Goal: Task Accomplishment & Management: Complete application form

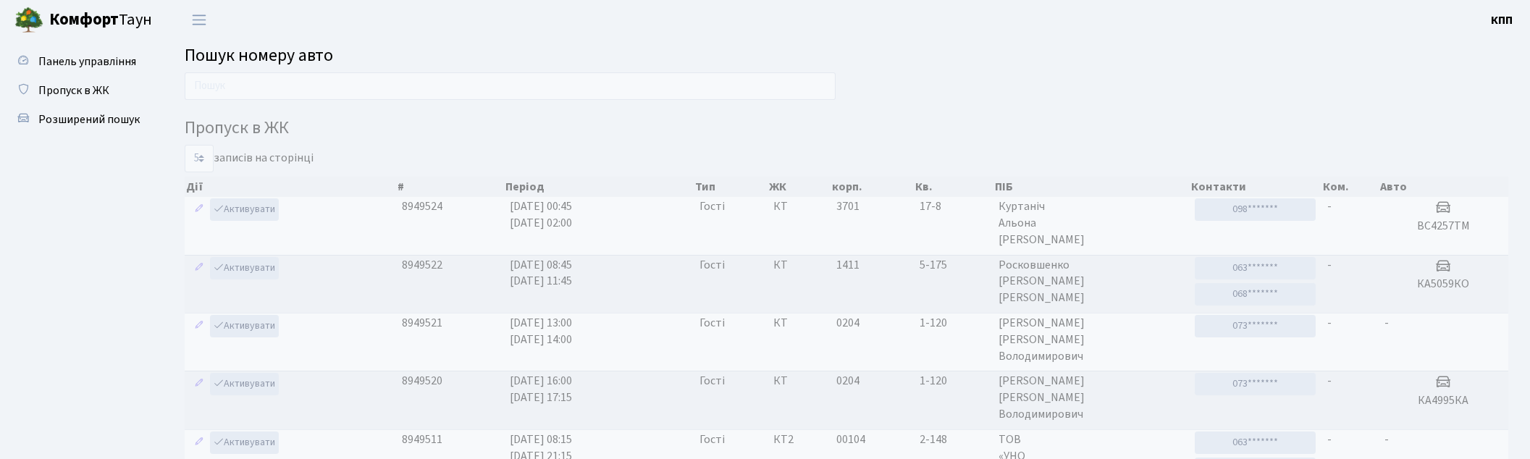
scroll to position [62, 0]
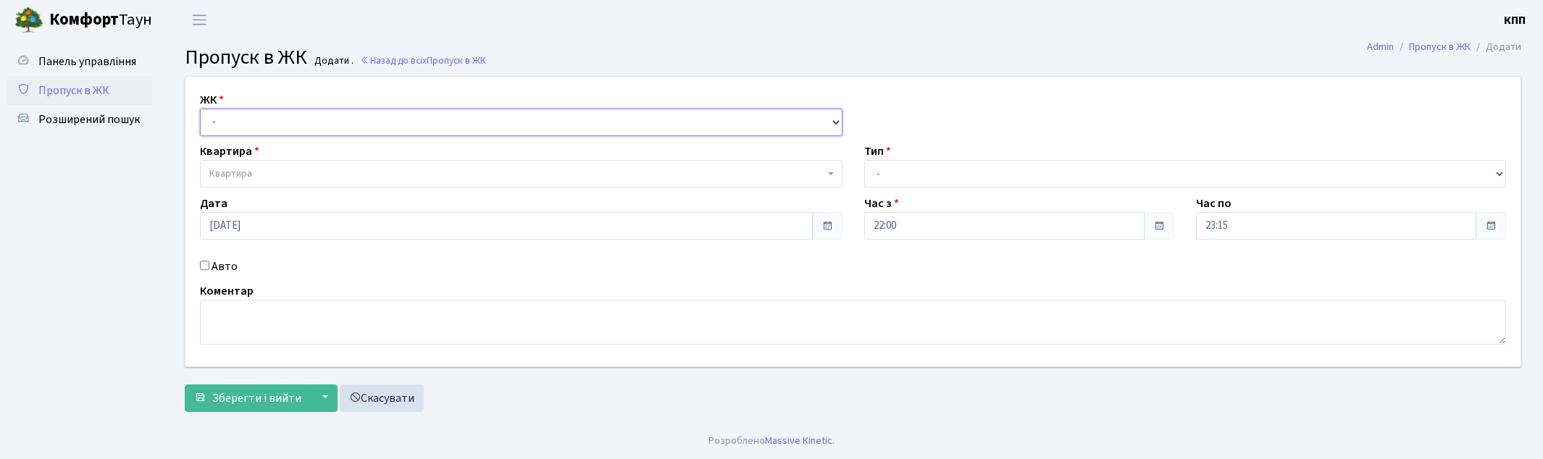
drag, startPoint x: 261, startPoint y: 124, endPoint x: 262, endPoint y: 133, distance: 9.5
click at [261, 124] on select "- КТ, вул. Регенераторна, 4 КТ2, просп. Соборності, 17 КТ3, вул. Березнева, 16 …" at bounding box center [521, 123] width 642 height 28
select select "295"
click at [200, 109] on select "- КТ, вул. Регенераторна, 4 КТ2, просп. Соборності, 17 КТ3, вул. Березнева, 16 …" at bounding box center [521, 123] width 642 height 28
select select
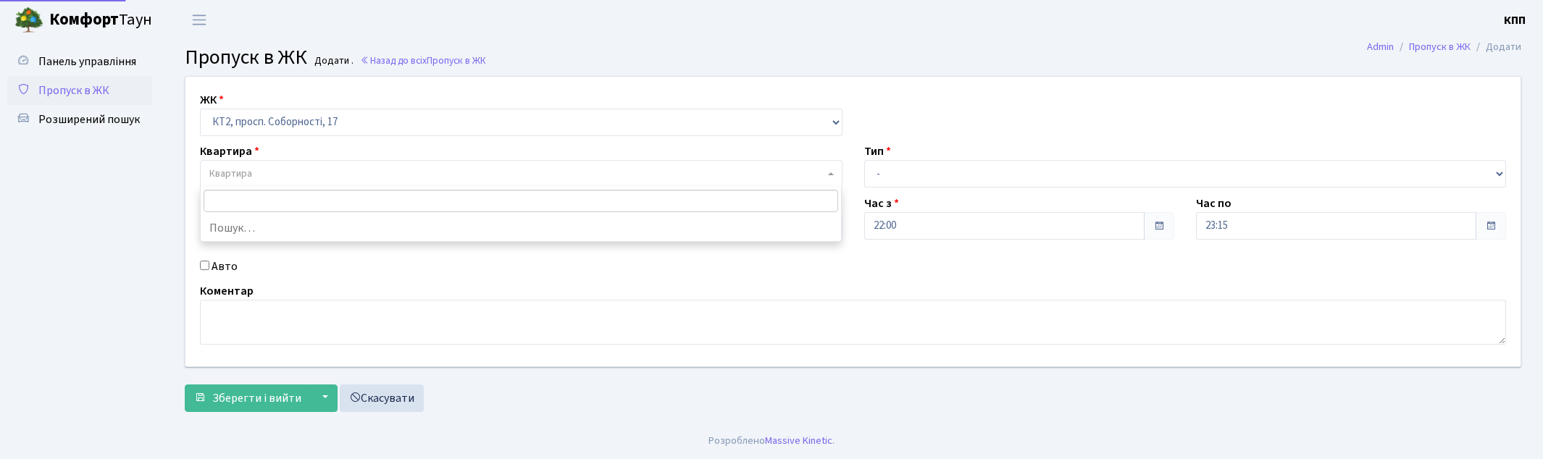
click at [280, 165] on span "Квартира" at bounding box center [521, 174] width 642 height 28
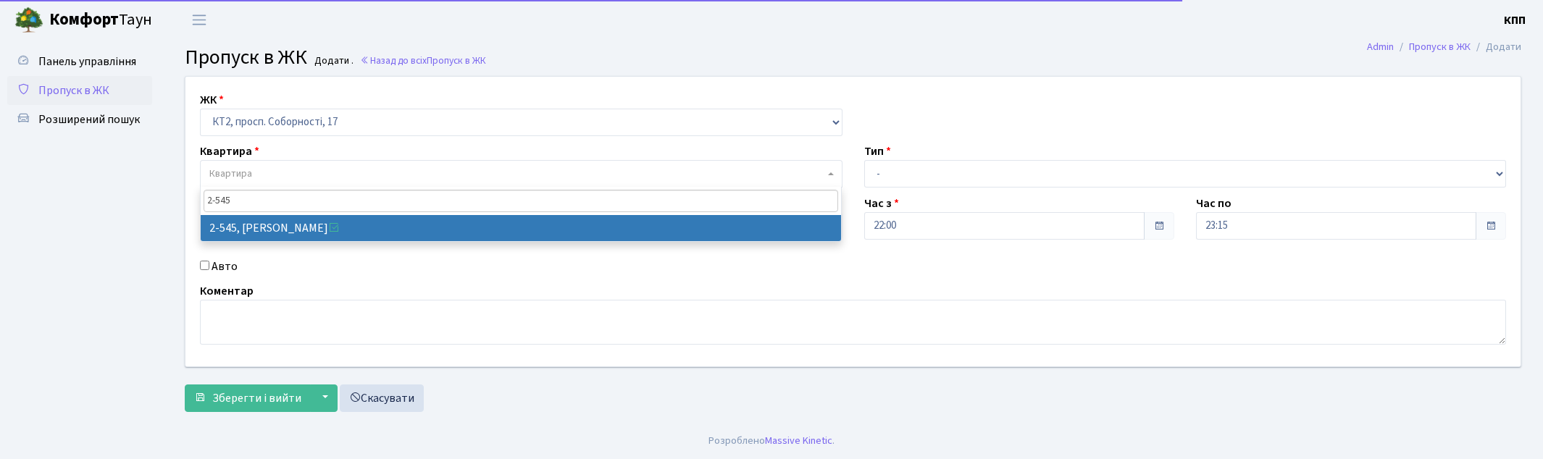
type input "2-545"
select select "15593"
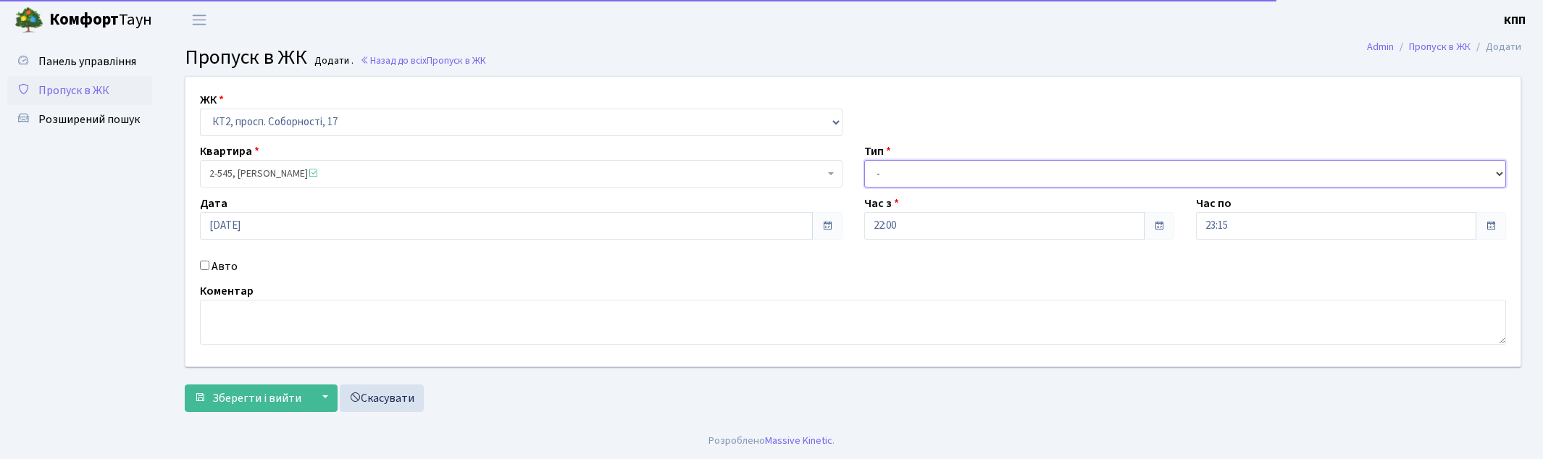
drag, startPoint x: 918, startPoint y: 172, endPoint x: 923, endPoint y: 182, distance: 10.4
click at [918, 172] on select "- Доставка Таксі Гості Сервіс" at bounding box center [1185, 174] width 642 height 28
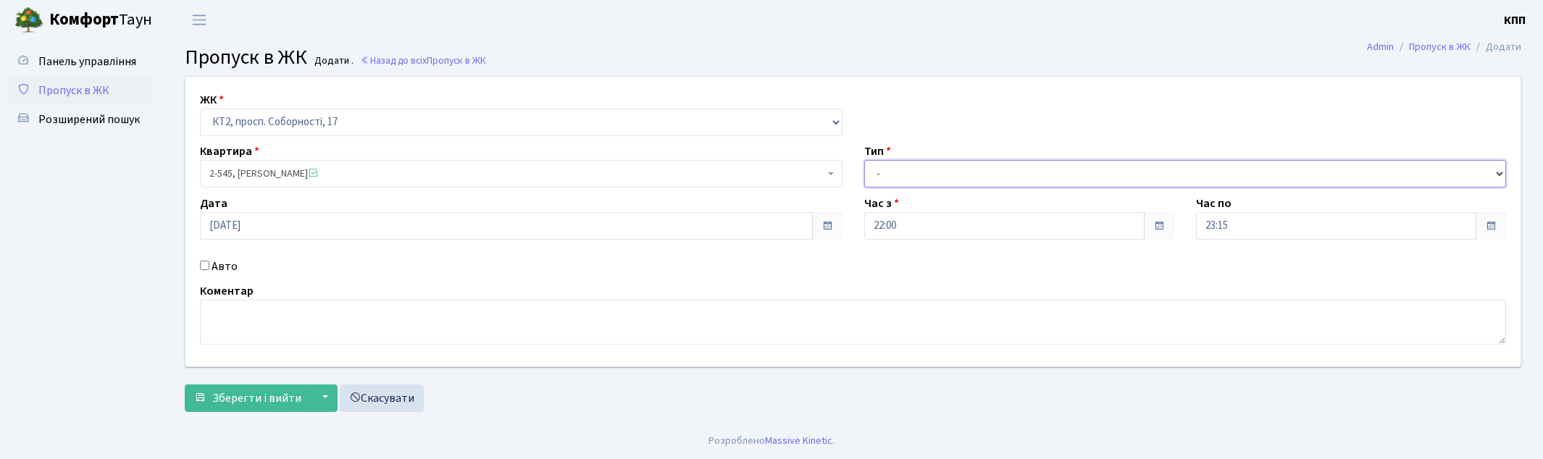
select select "3"
click at [864, 160] on select "- Доставка Таксі Гості Сервіс" at bounding box center [1185, 174] width 642 height 28
click at [243, 229] on input "04.09.2025" at bounding box center [506, 226] width 613 height 28
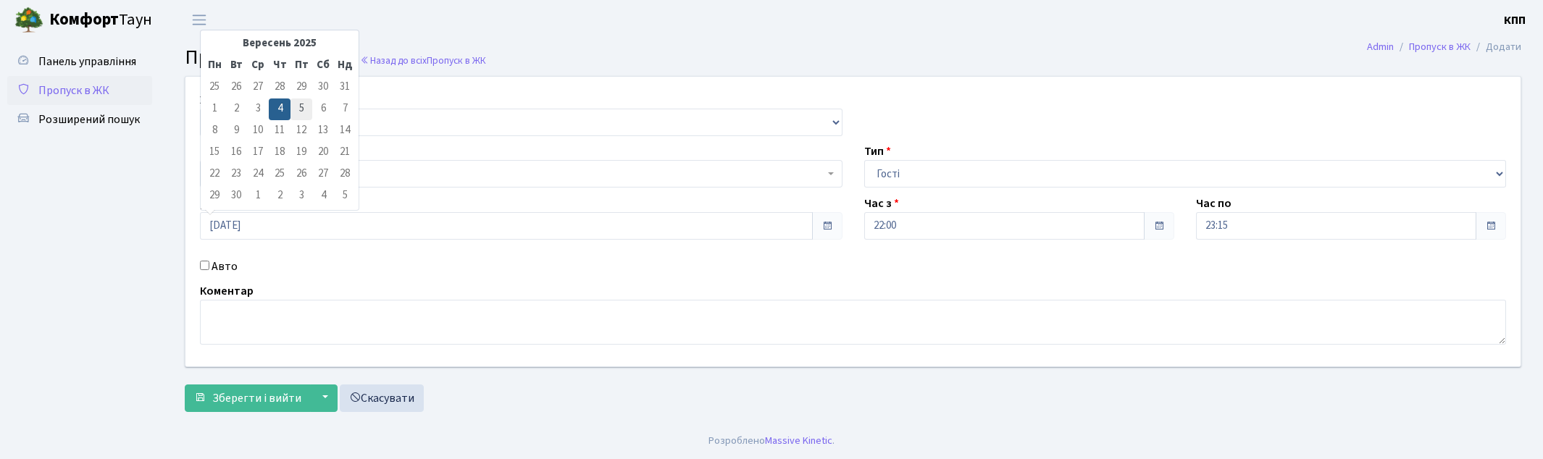
click at [304, 110] on td "5" at bounding box center [301, 110] width 22 height 22
type input "05.09.2025"
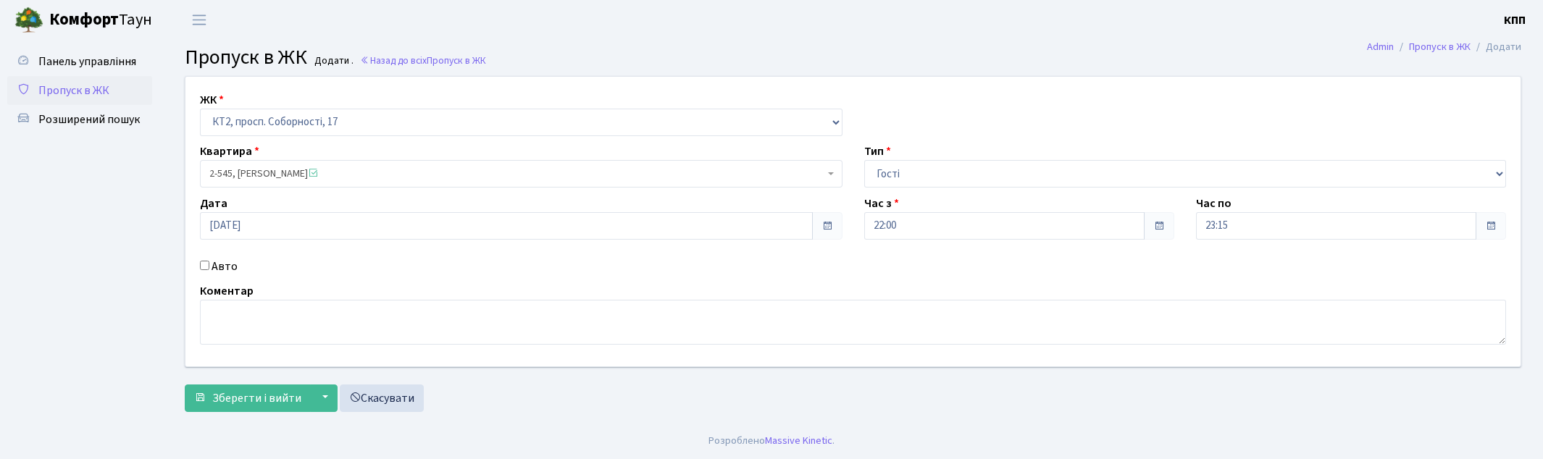
click at [227, 269] on label "Авто" at bounding box center [224, 266] width 26 height 17
click at [209, 269] on input "Авто" at bounding box center [204, 265] width 9 height 9
checkbox input "true"
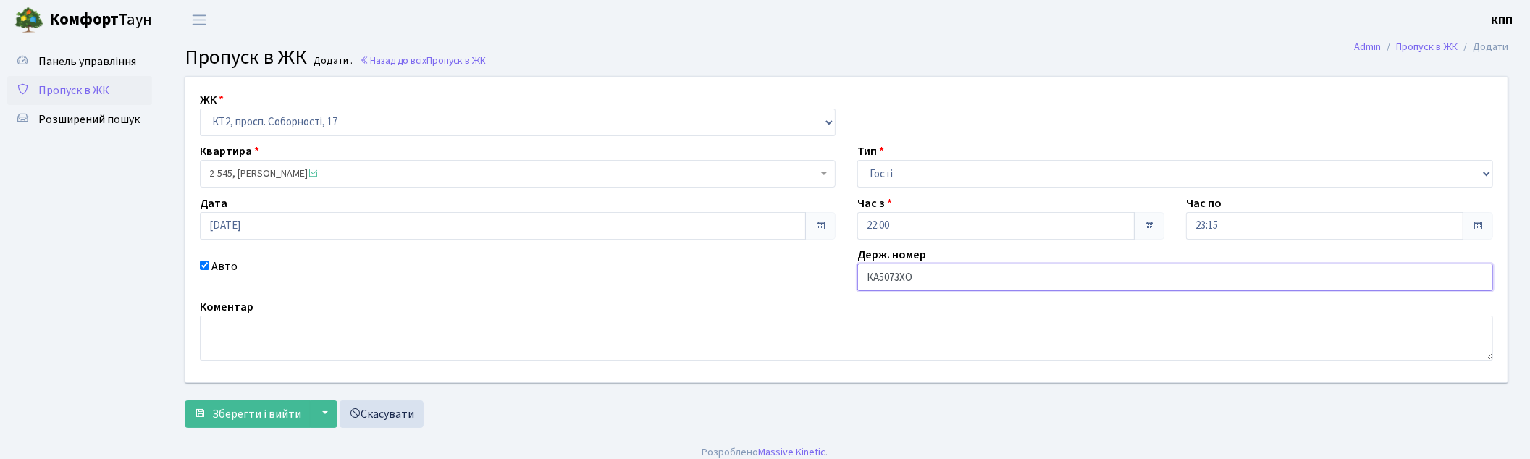
type input "КА5073ХО"
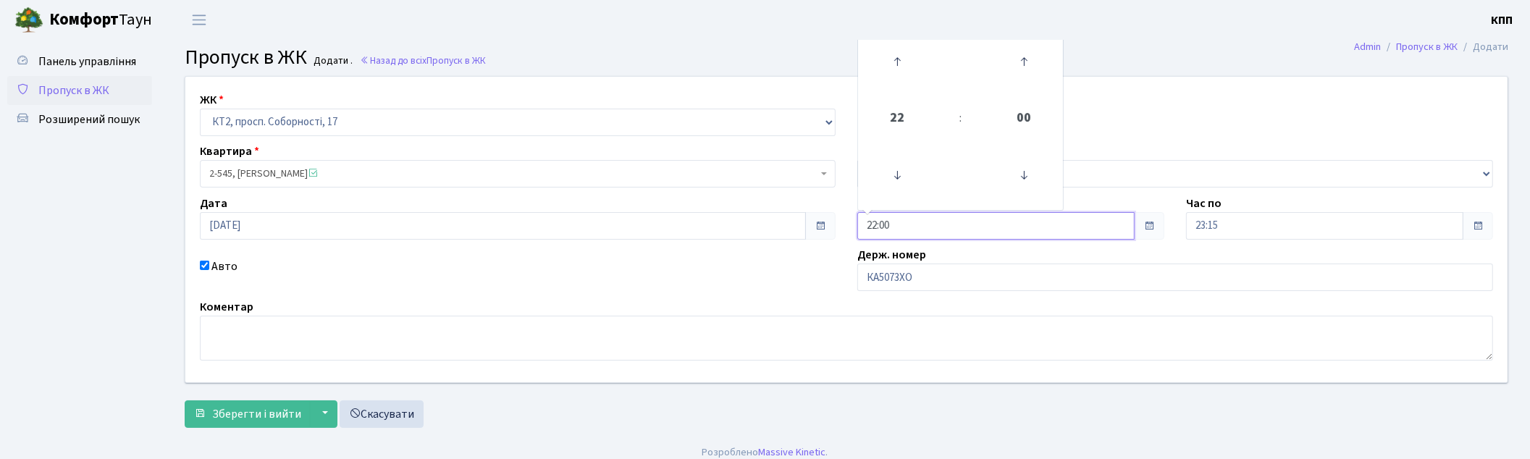
click at [909, 215] on input "22:00" at bounding box center [996, 226] width 277 height 28
click at [894, 175] on icon at bounding box center [897, 175] width 39 height 39
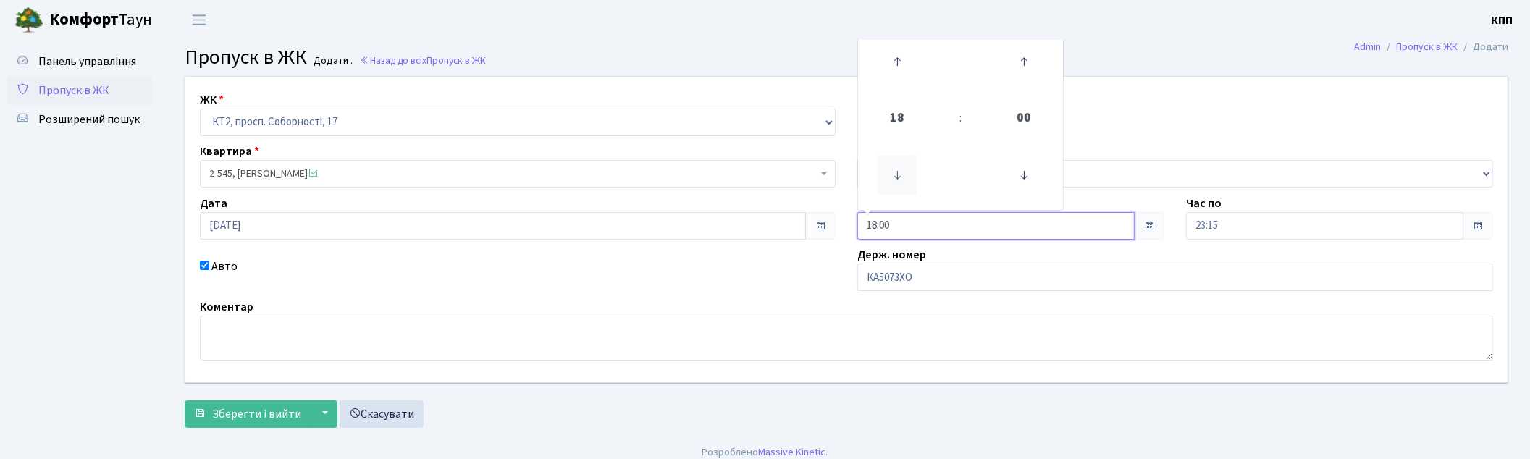
click at [894, 175] on icon at bounding box center [897, 175] width 39 height 39
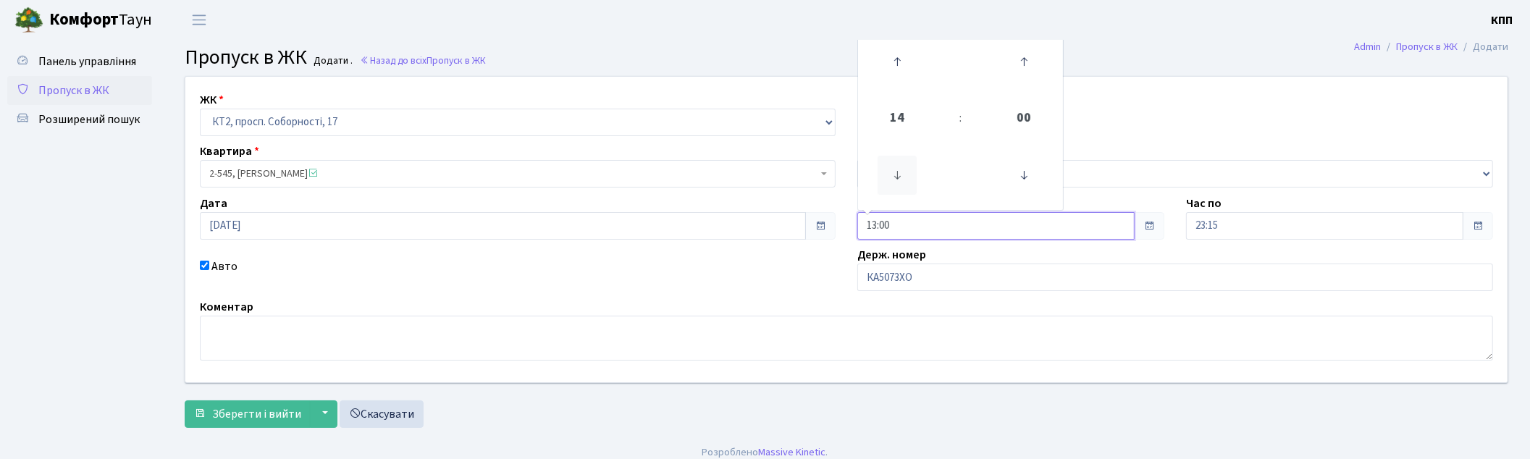
click at [894, 175] on icon at bounding box center [897, 175] width 39 height 39
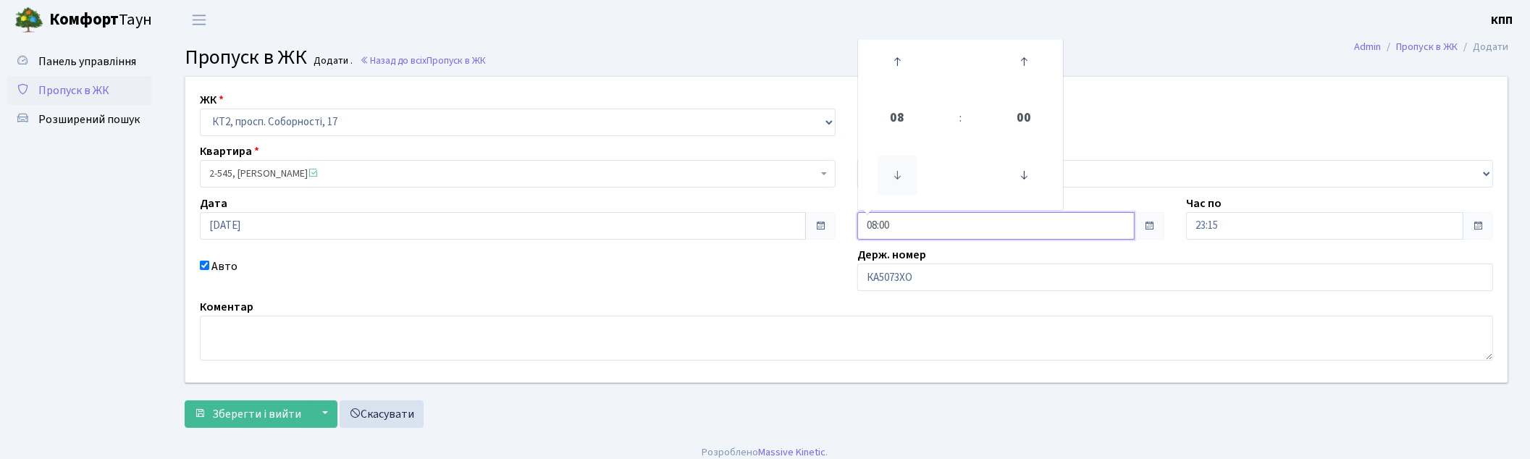
click at [894, 175] on icon at bounding box center [897, 175] width 39 height 39
type input "04:00"
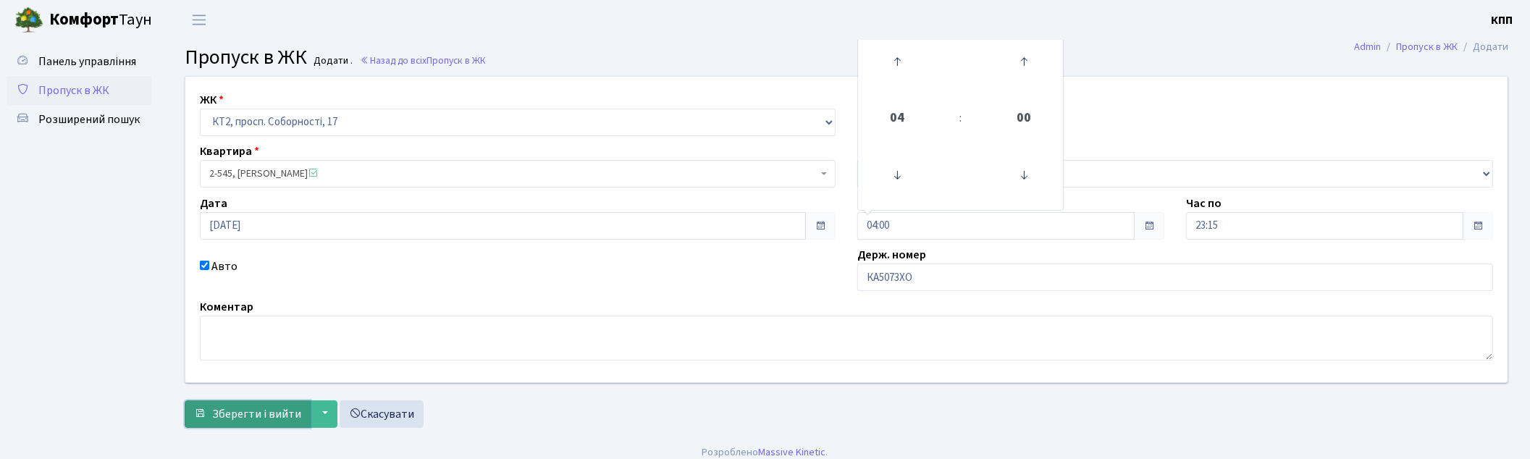
click at [241, 414] on span "Зберегти і вийти" at bounding box center [256, 414] width 89 height 16
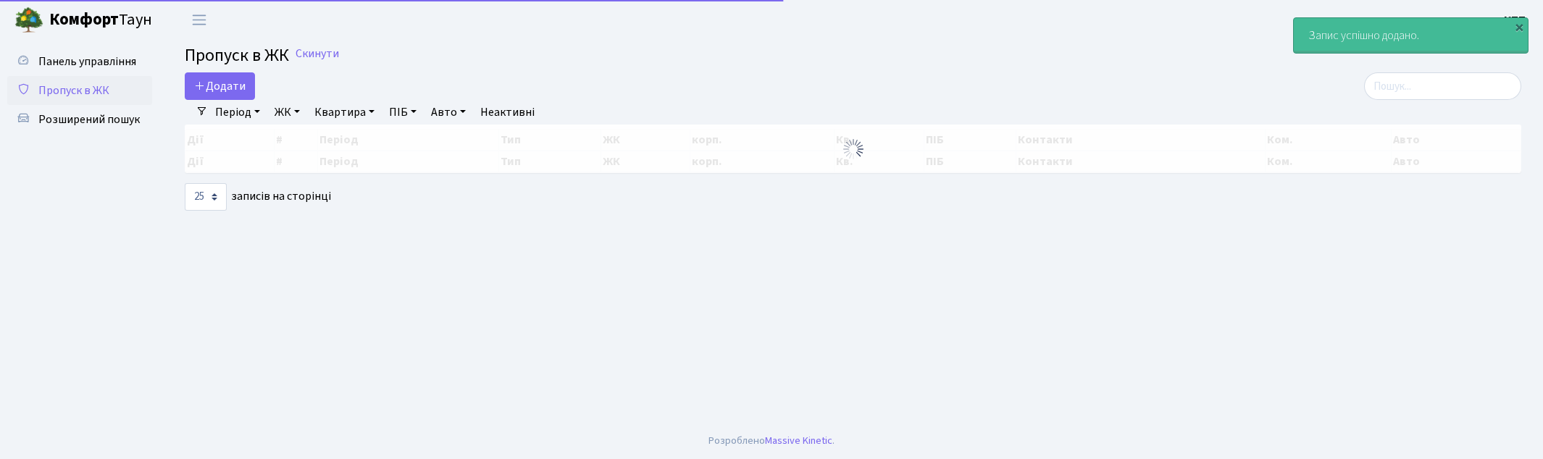
select select "25"
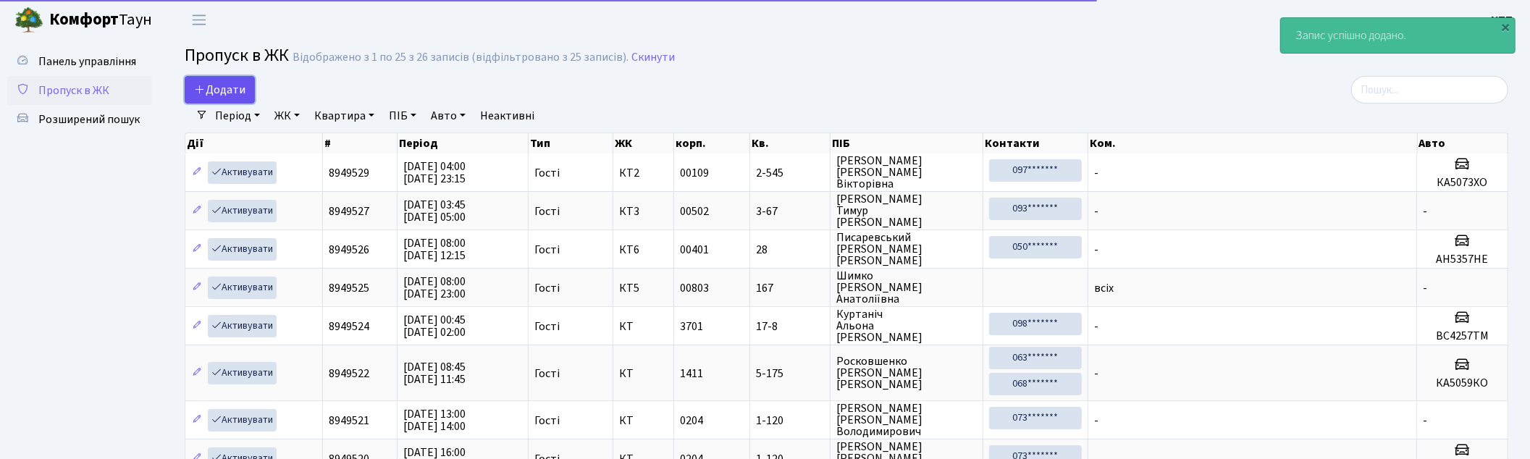
click at [223, 91] on span "Додати" at bounding box center [219, 90] width 51 height 16
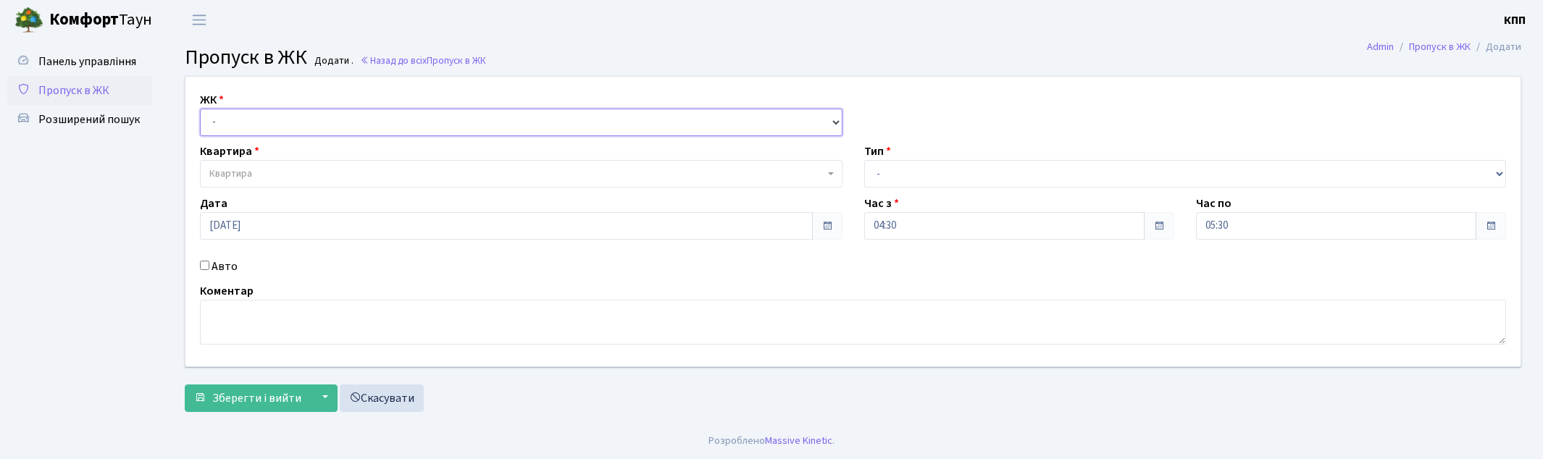
click at [235, 130] on select "- КТ, вул. Регенераторна, 4 КТ2, просп. Соборності, 17 КТ3, вул. Березнева, 16 …" at bounding box center [521, 123] width 642 height 28
select select "295"
click at [200, 109] on select "- КТ, вул. Регенераторна, 4 КТ2, просп. Соборності, 17 КТ3, вул. Березнева, 16 …" at bounding box center [521, 123] width 642 height 28
select select
click at [243, 175] on span "Квартира" at bounding box center [230, 174] width 43 height 14
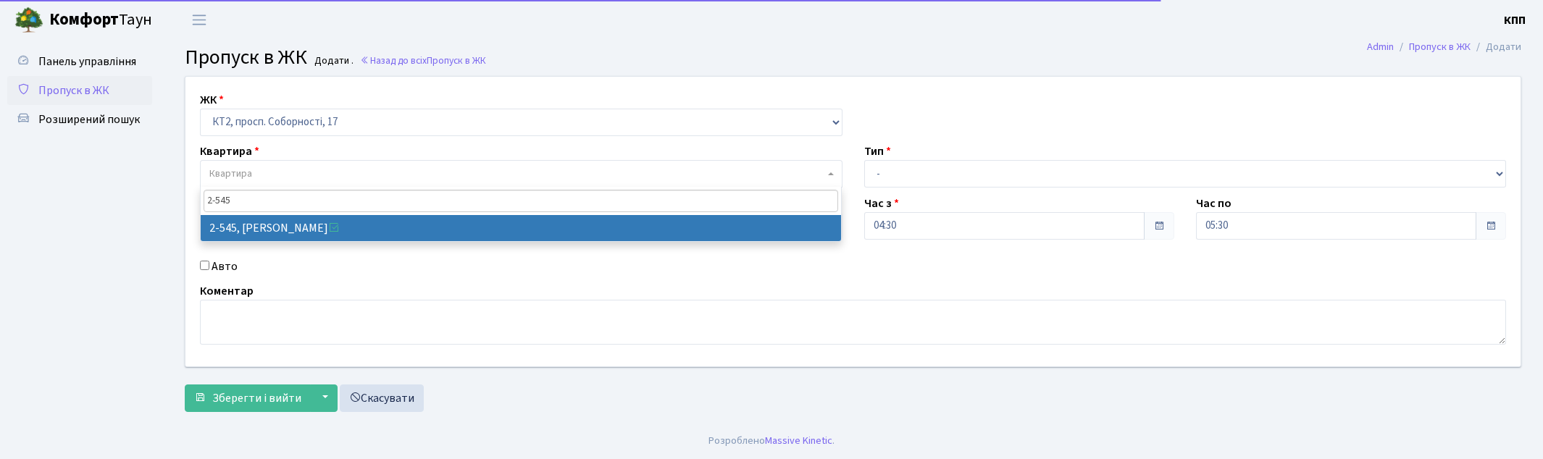
type input "2-545"
select select "15593"
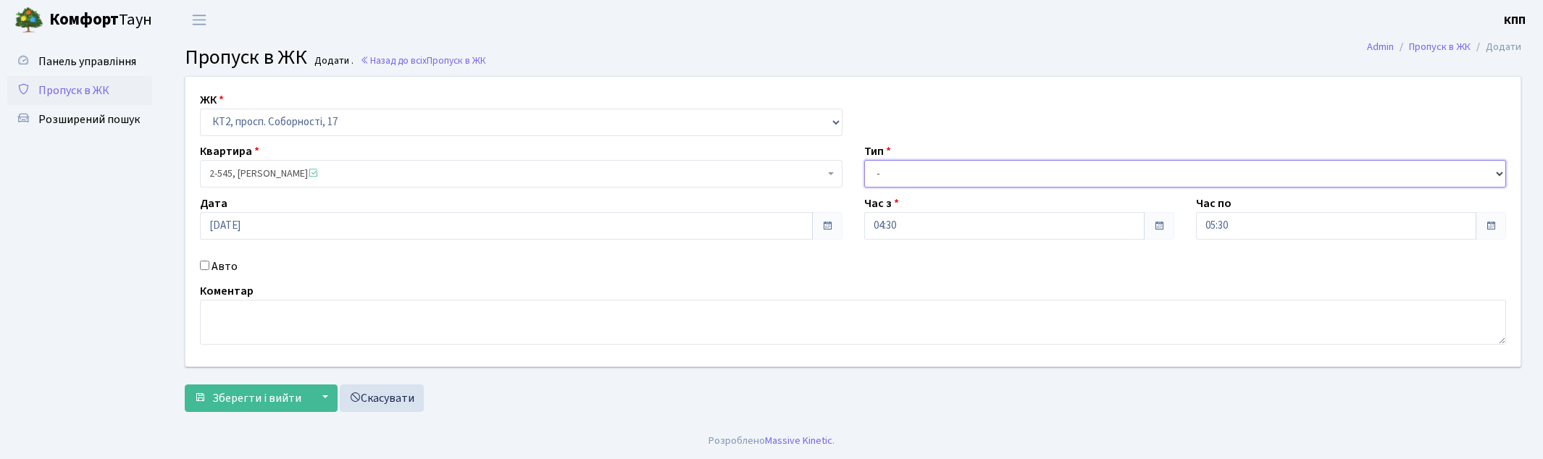
click at [937, 176] on select "- Доставка Таксі Гості Сервіс" at bounding box center [1185, 174] width 642 height 28
select select "3"
click at [864, 160] on select "- Доставка Таксі Гості Сервіс" at bounding box center [1185, 174] width 642 height 28
click at [882, 233] on input "04:30" at bounding box center [1004, 226] width 280 height 28
click at [207, 267] on input "Авто" at bounding box center [204, 265] width 9 height 9
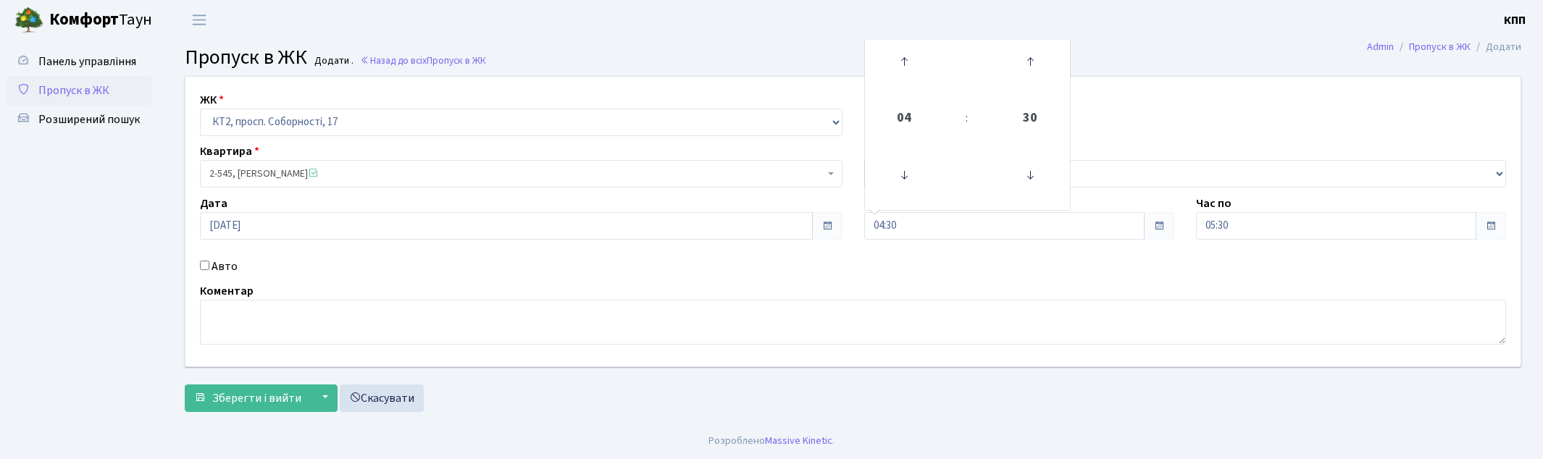
checkbox input "true"
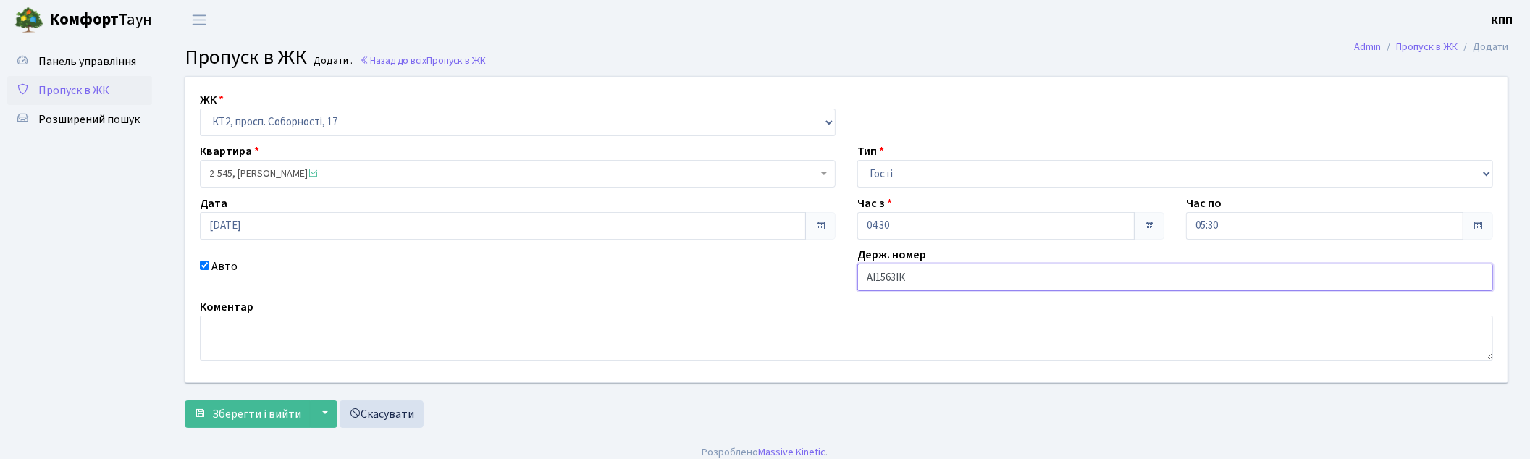
type input "АІ1563ІК"
click at [243, 227] on input "05.09.2025" at bounding box center [503, 226] width 606 height 28
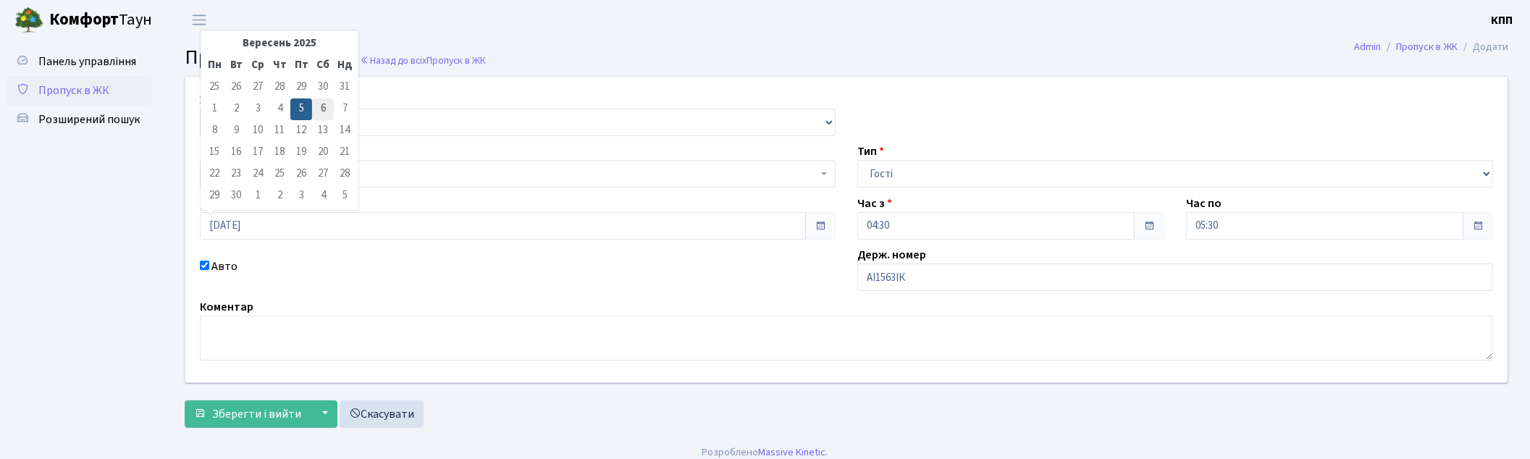
click at [319, 112] on td "6" at bounding box center [323, 110] width 22 height 22
type input "06.09.2025"
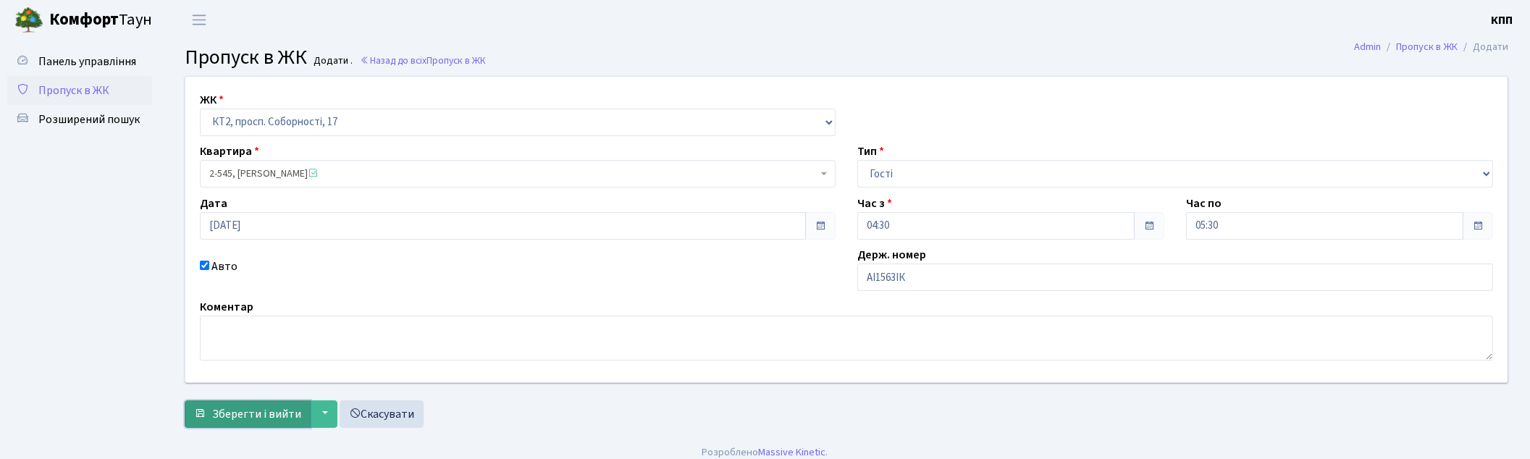
click at [235, 411] on span "Зберегти і вийти" at bounding box center [256, 414] width 89 height 16
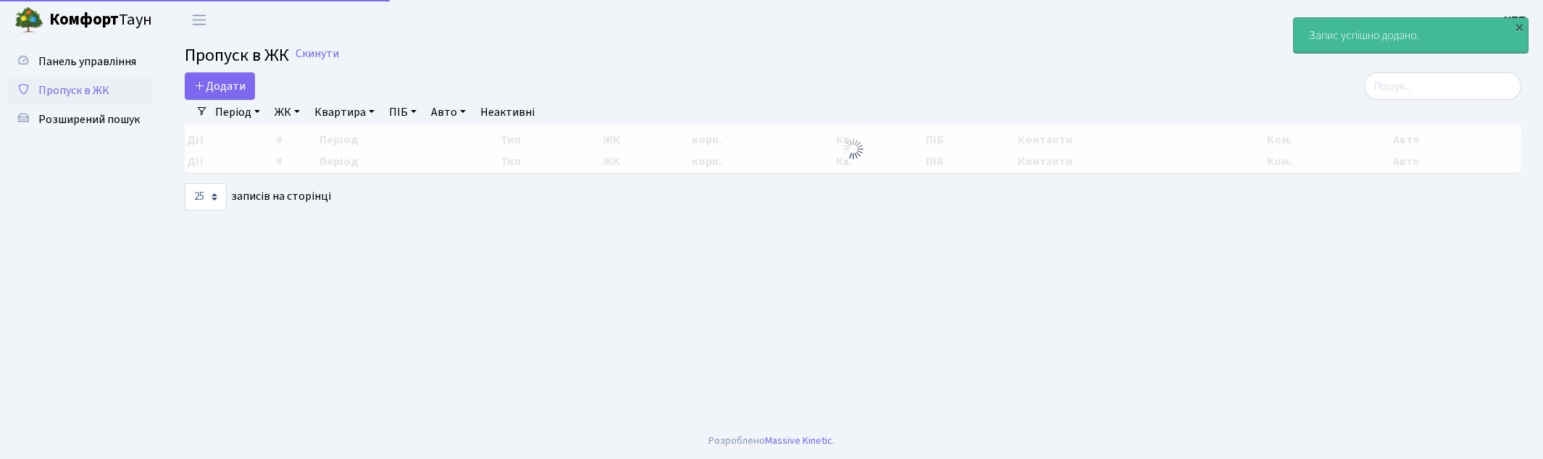
select select "25"
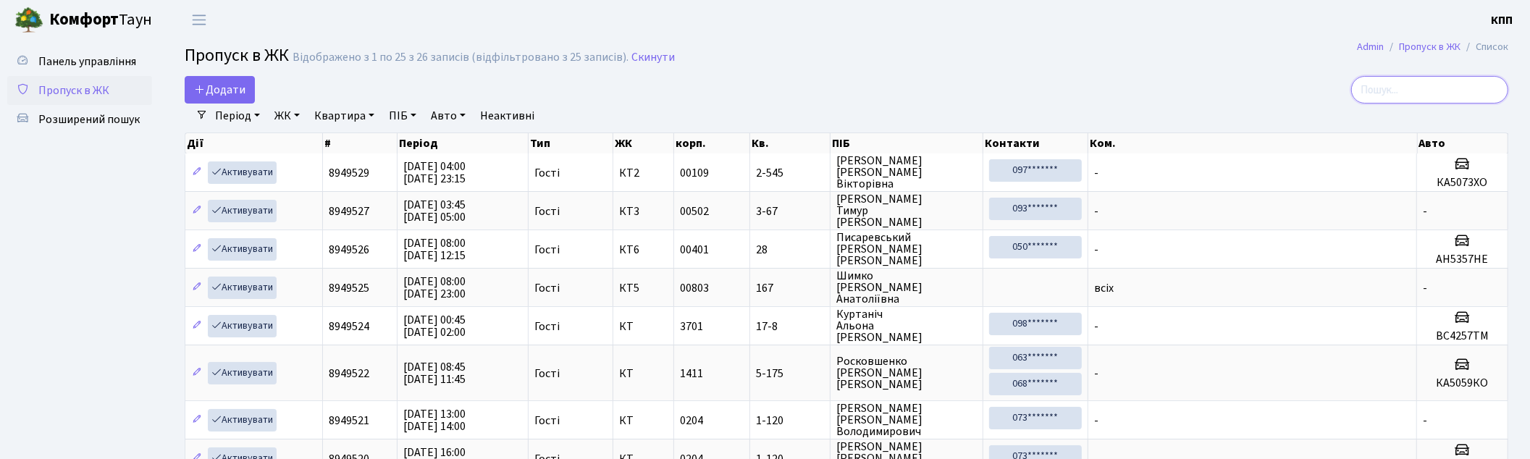
click at [1392, 92] on input "search" at bounding box center [1430, 90] width 157 height 28
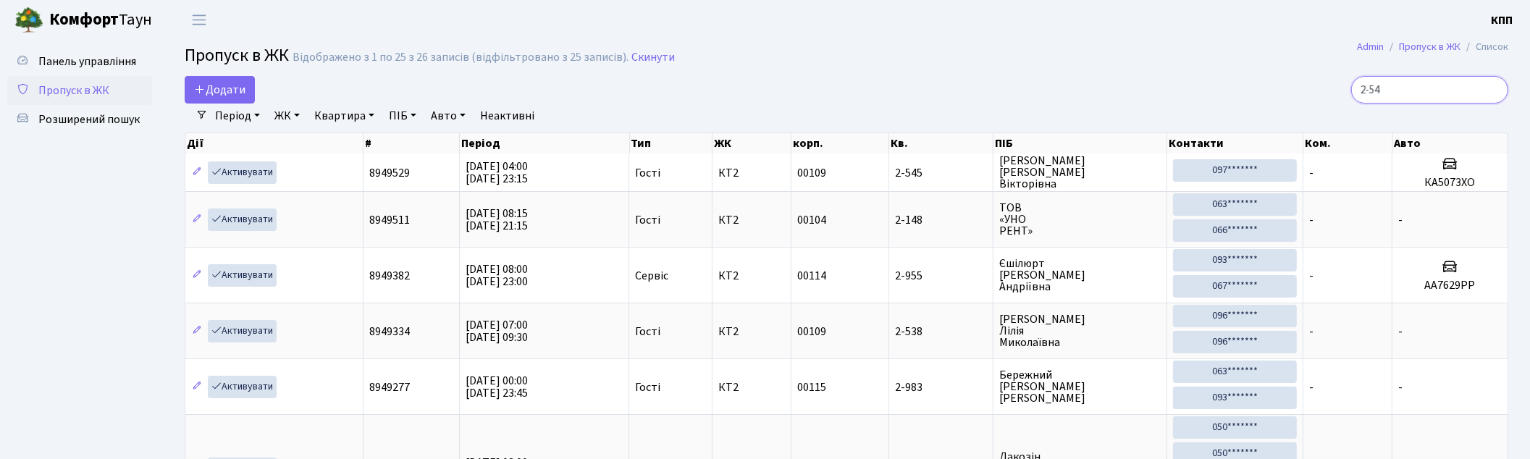
type input "2-545"
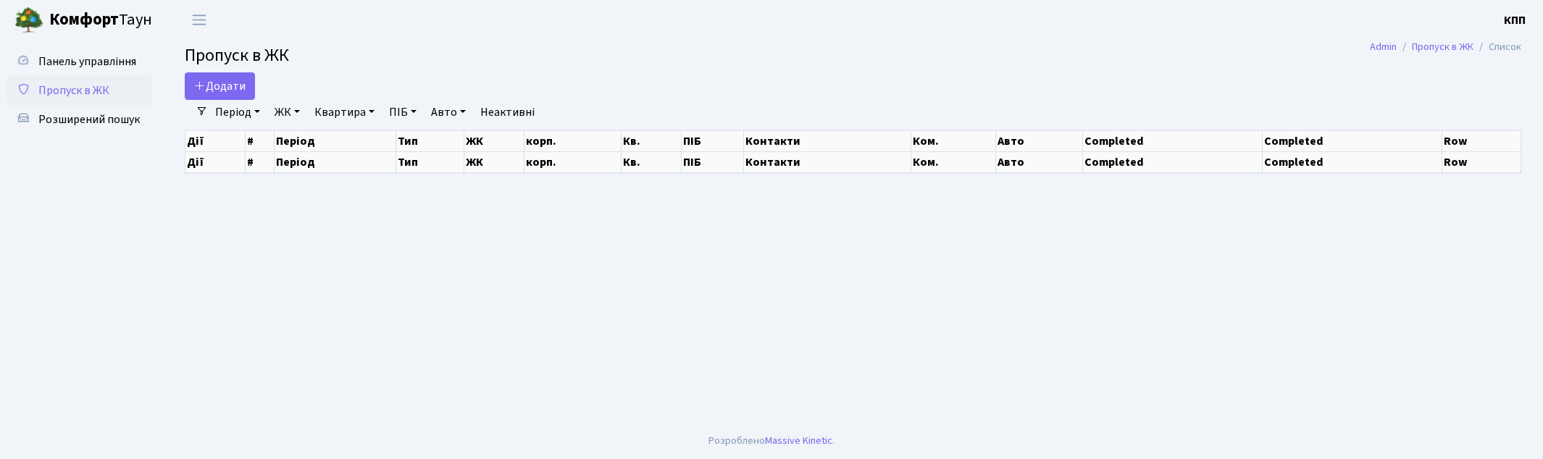
select select "25"
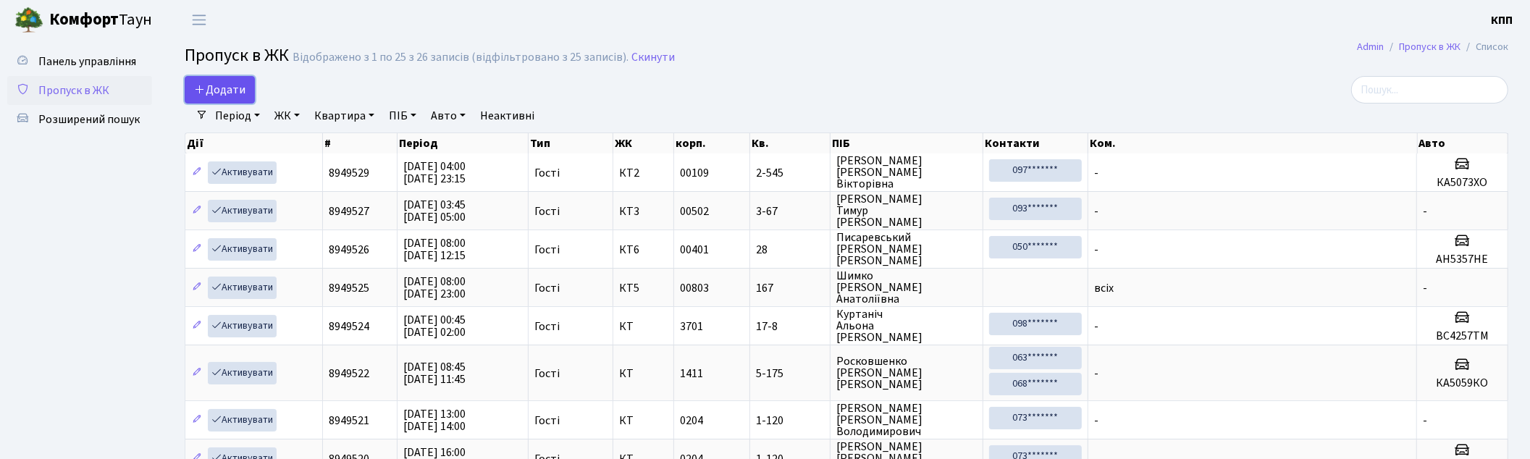
click at [234, 88] on span "Додати" at bounding box center [219, 90] width 51 height 16
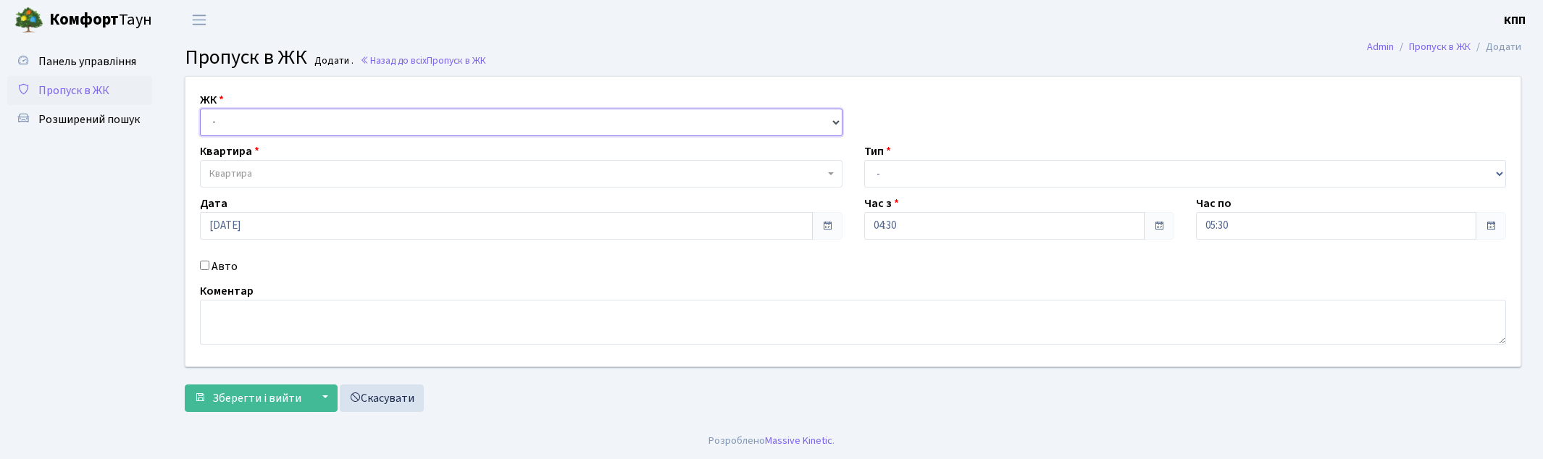
click at [249, 127] on select "- КТ, вул. Регенераторна, 4 КТ2, просп. [STREET_ADDRESS] [STREET_ADDRESS] [PERS…" at bounding box center [521, 123] width 642 height 28
select select "295"
click at [200, 109] on select "- КТ, вул. Регенераторна, 4 КТ2, просп. [STREET_ADDRESS] [STREET_ADDRESS] [PERS…" at bounding box center [521, 123] width 642 height 28
select select
click at [274, 177] on span "Квартира" at bounding box center [516, 174] width 615 height 14
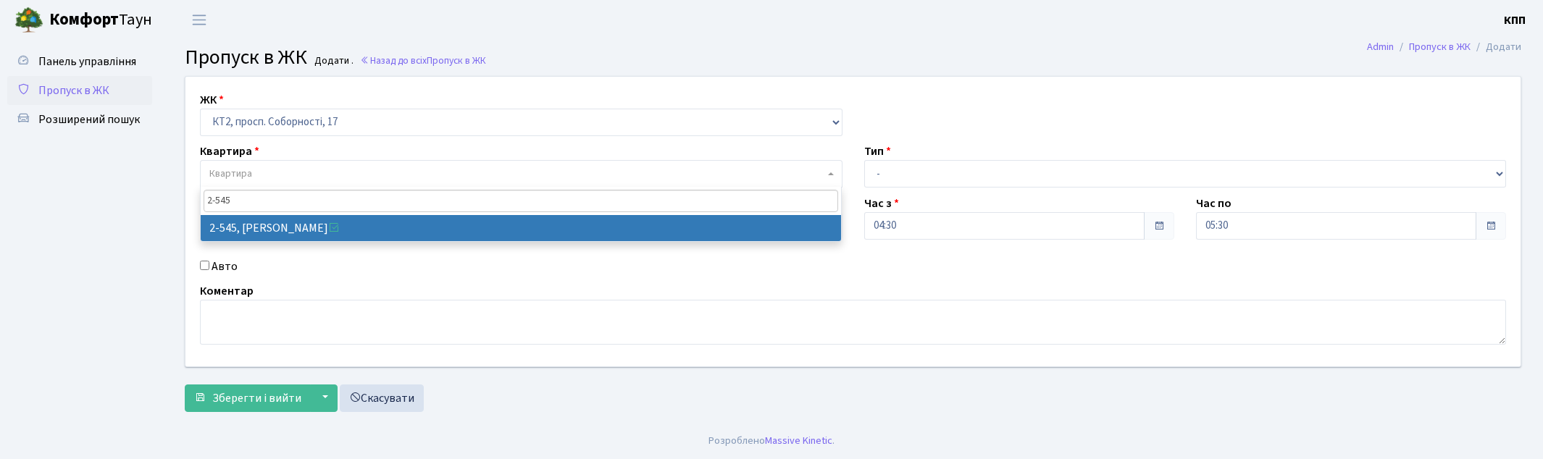
type input "2-545"
select select "15593"
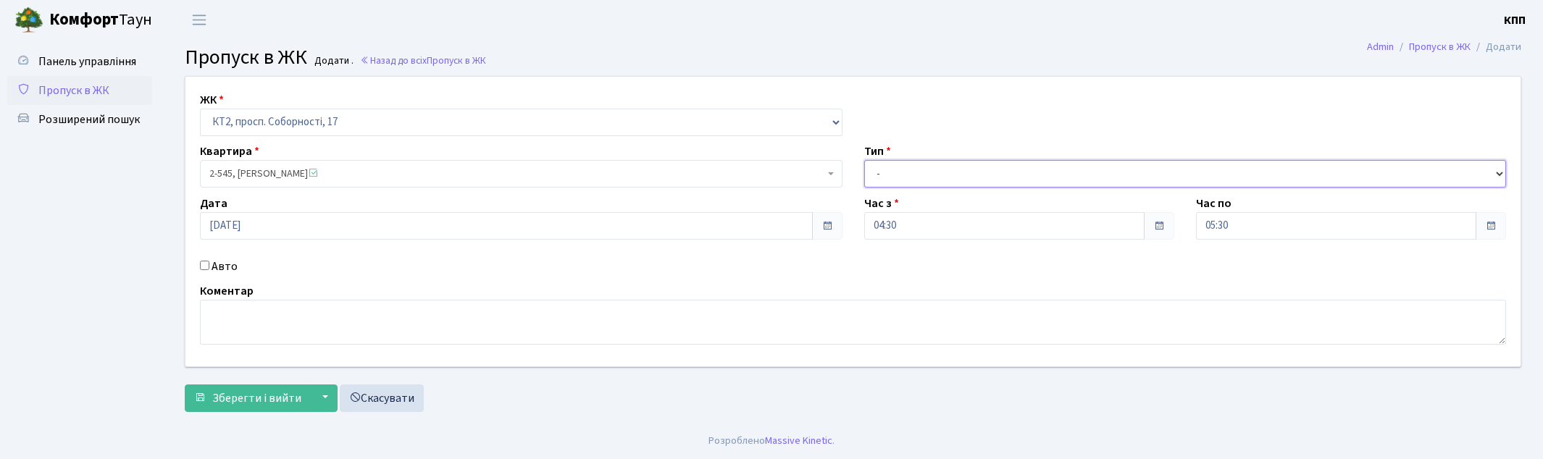
click at [906, 170] on select "- Доставка Таксі Гості Сервіс" at bounding box center [1185, 174] width 642 height 28
select select "3"
click at [864, 160] on select "- Доставка Таксі Гості Сервіс" at bounding box center [1185, 174] width 642 height 28
click at [213, 225] on input "05.09.2025" at bounding box center [506, 226] width 613 height 28
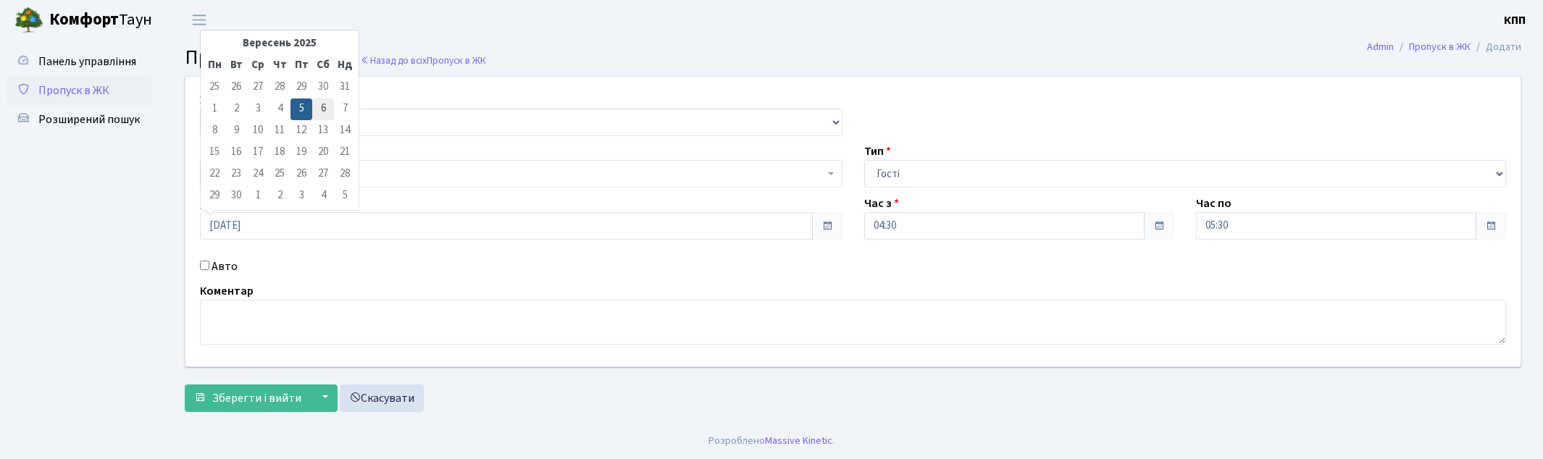
click at [317, 106] on td "6" at bounding box center [323, 110] width 22 height 22
type input "06.09.2025"
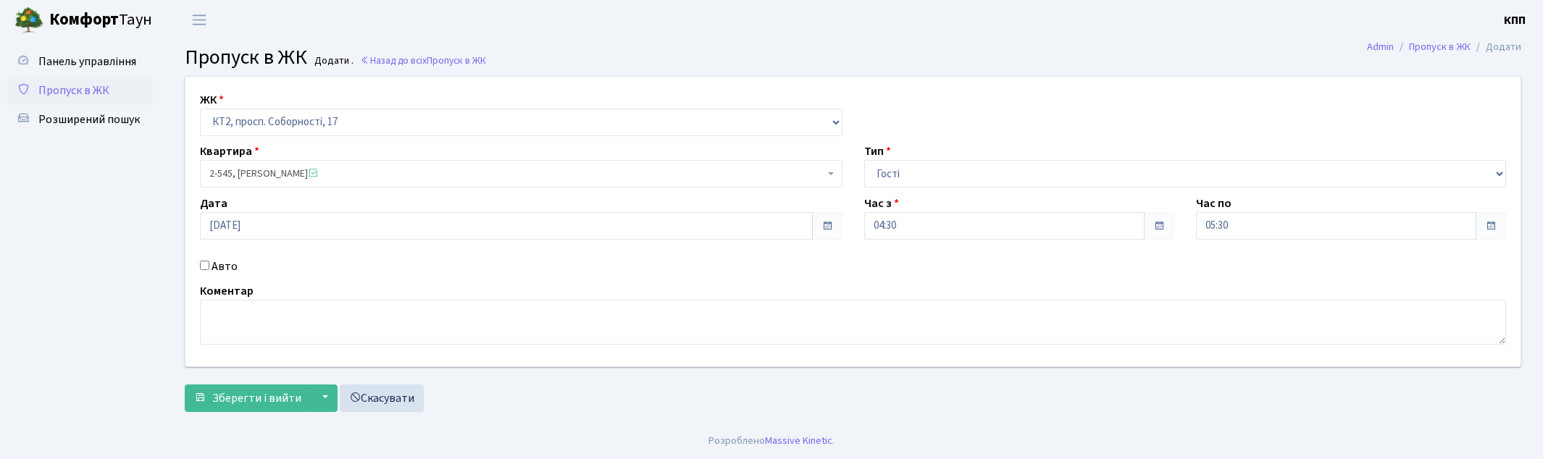
click at [219, 264] on label "Авто" at bounding box center [224, 266] width 26 height 17
click at [209, 264] on input "Авто" at bounding box center [204, 265] width 9 height 9
checkbox input "true"
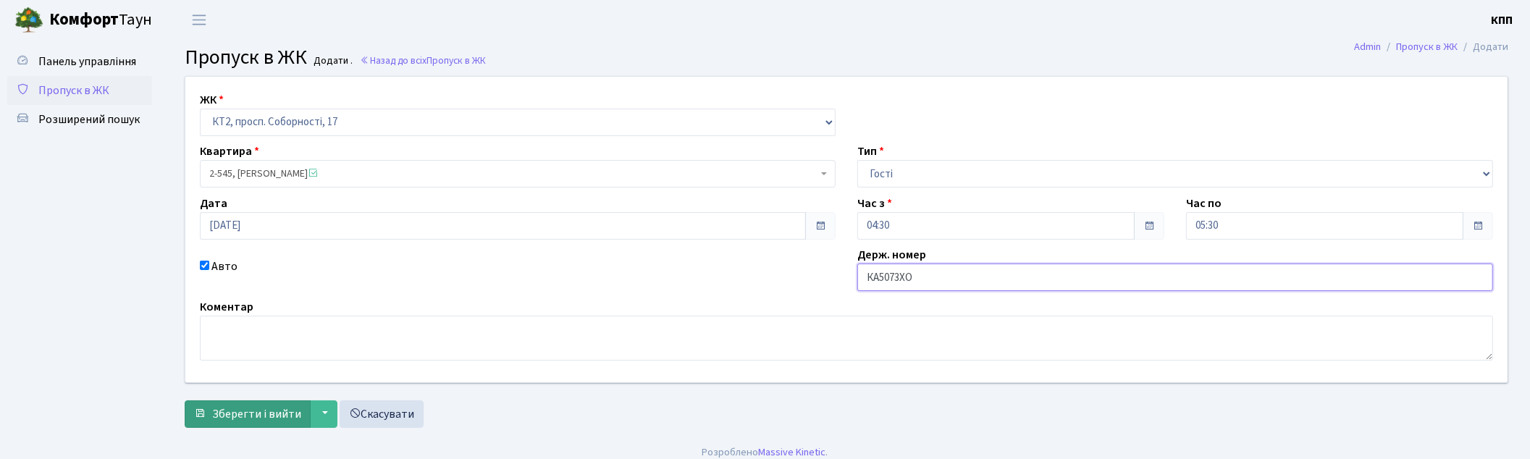
type input "КА5073ХО"
click at [251, 414] on span "Зберегти і вийти" at bounding box center [256, 414] width 89 height 16
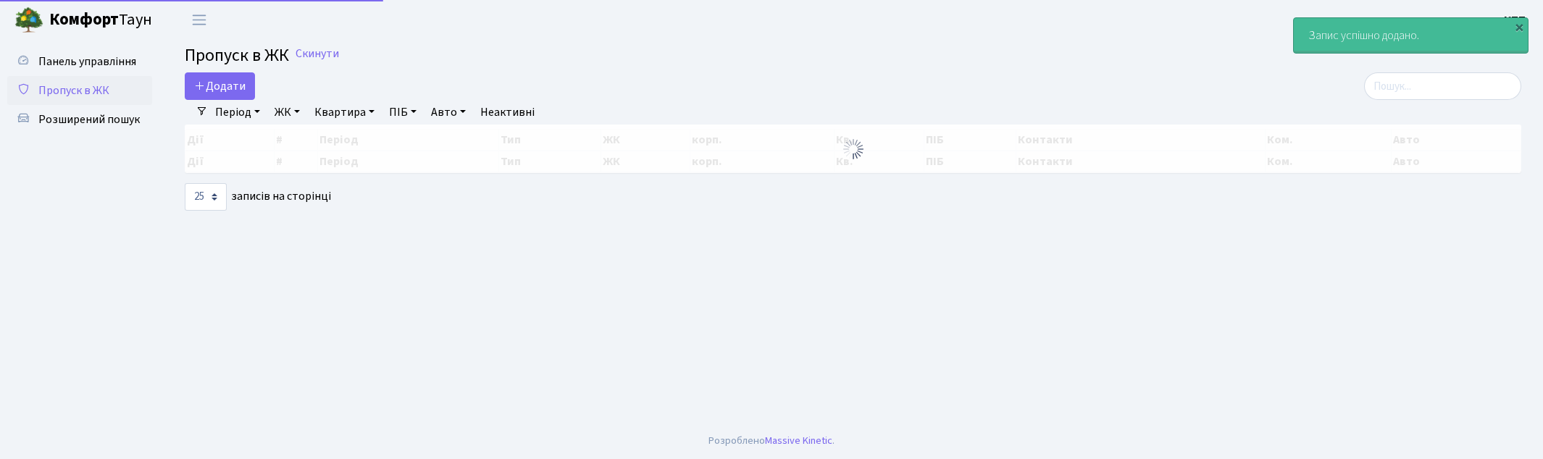
select select "25"
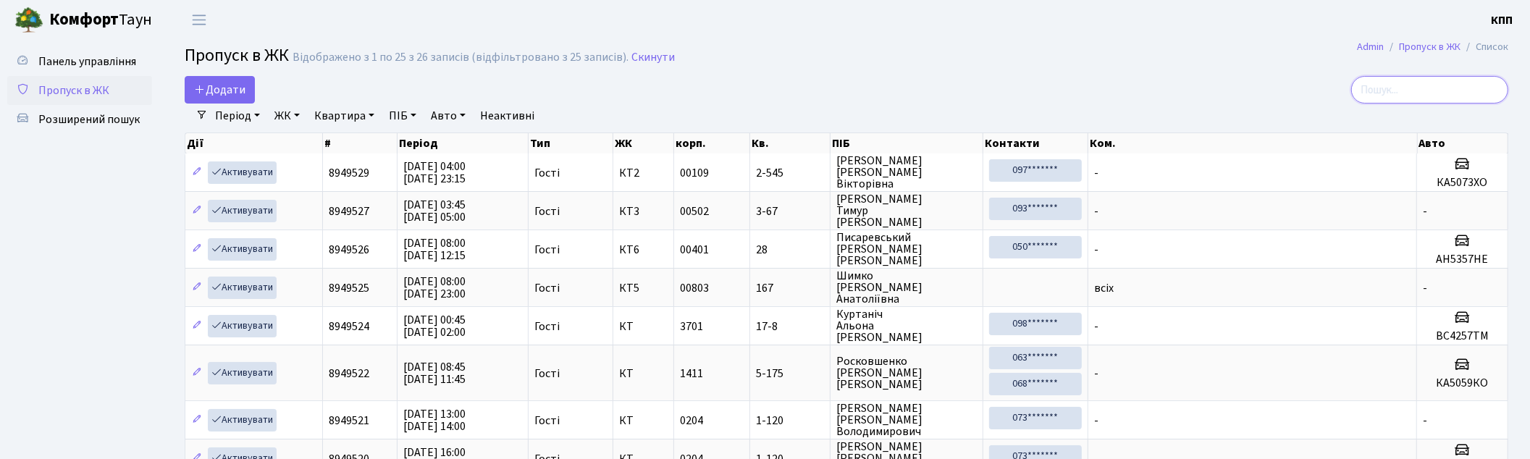
click at [1422, 96] on input "search" at bounding box center [1430, 90] width 157 height 28
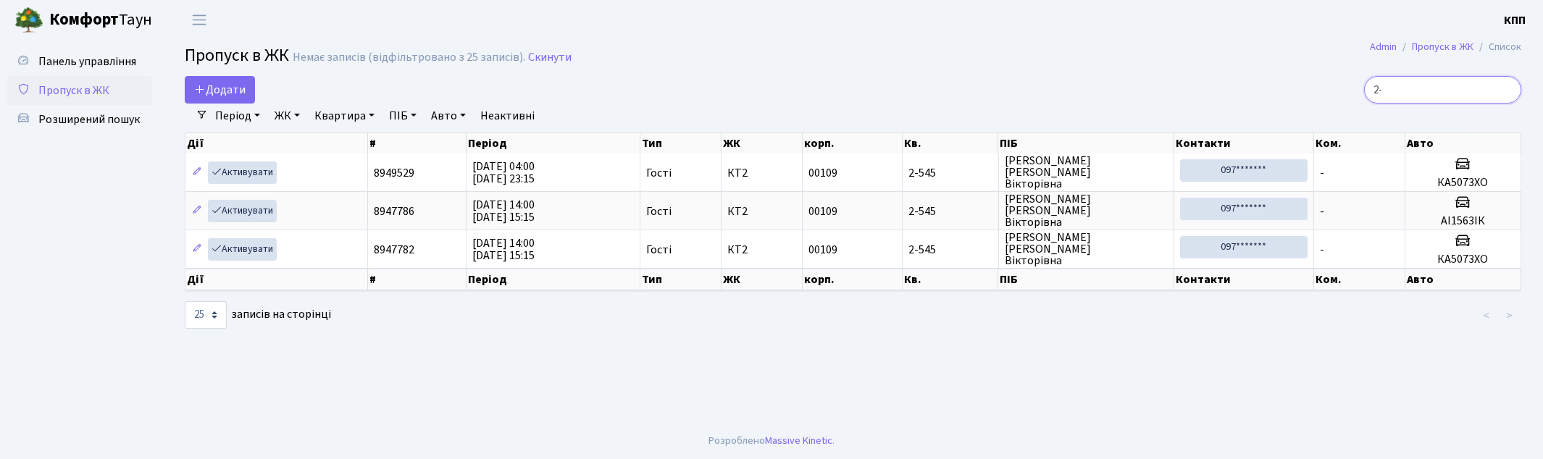
type input "2"
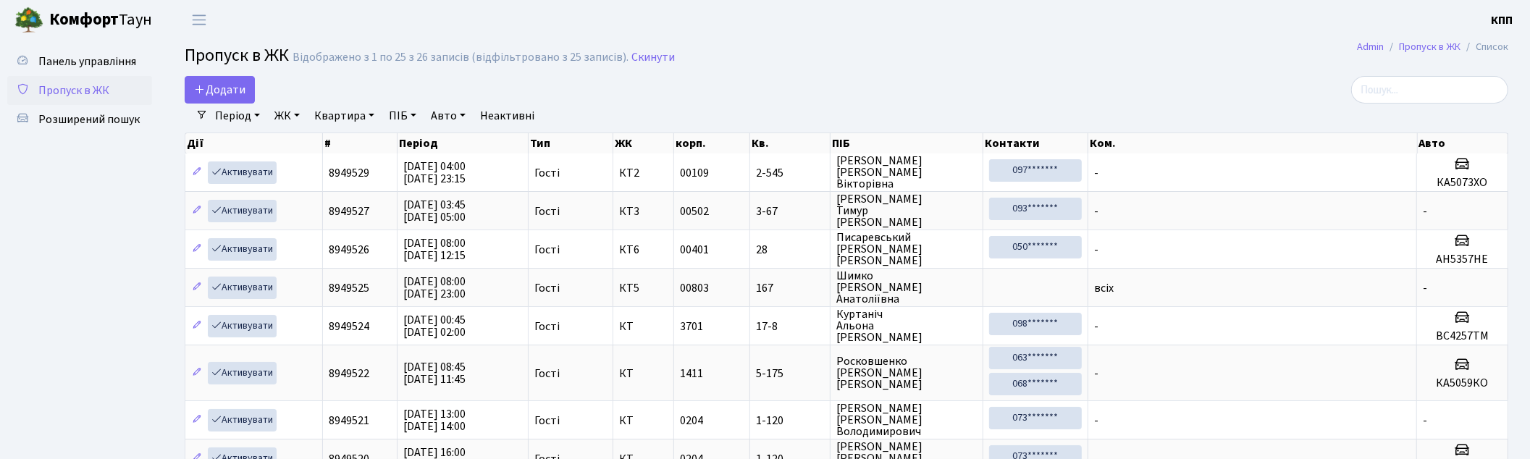
click at [240, 117] on link "Період" at bounding box center [237, 116] width 56 height 25
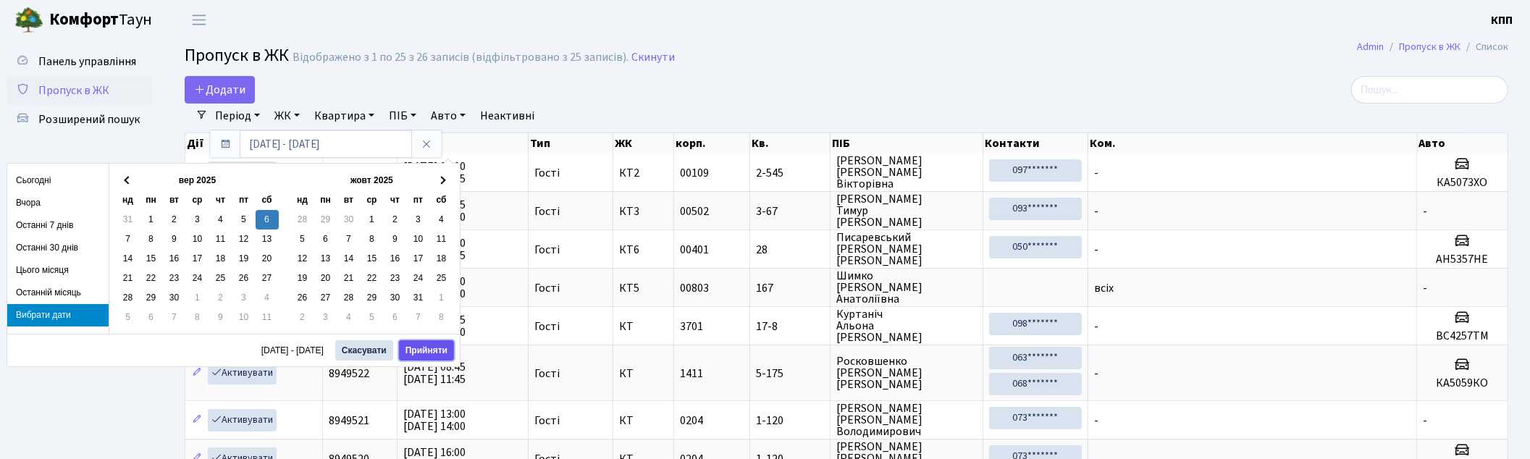
click at [433, 355] on button "Прийняти" at bounding box center [426, 350] width 55 height 20
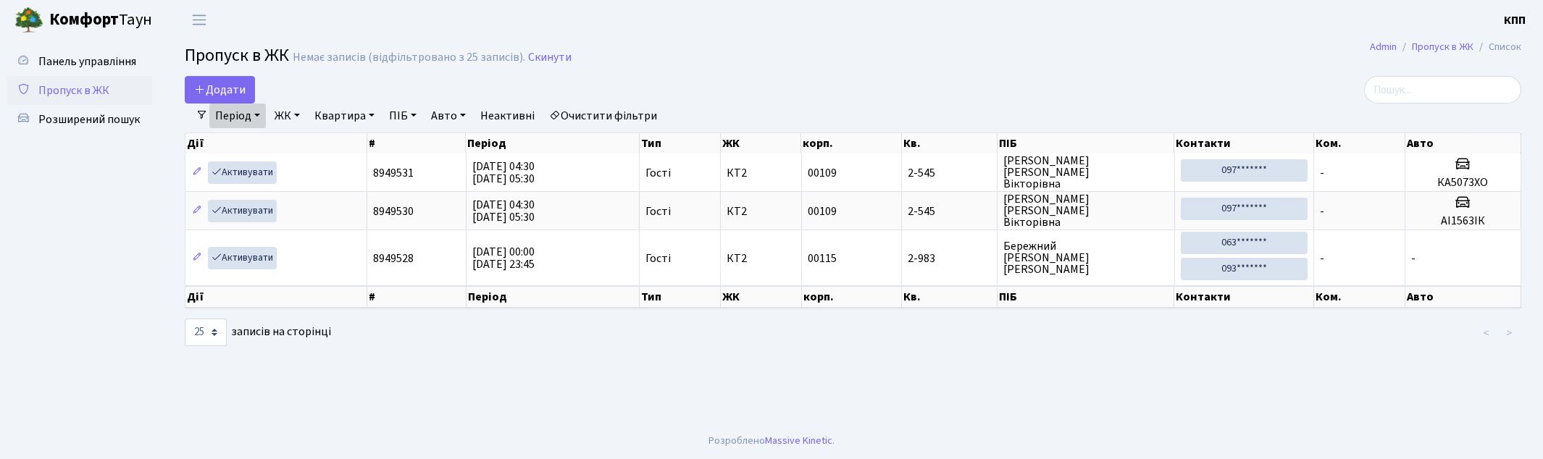
click at [103, 92] on span "Пропуск в ЖК" at bounding box center [73, 91] width 71 height 16
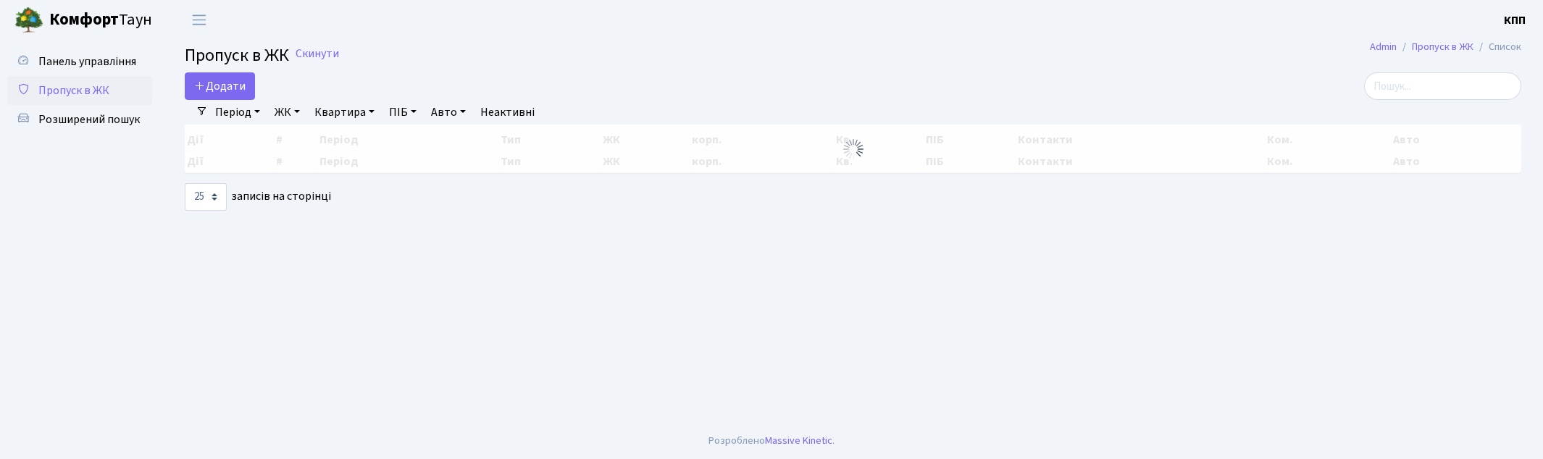
select select "25"
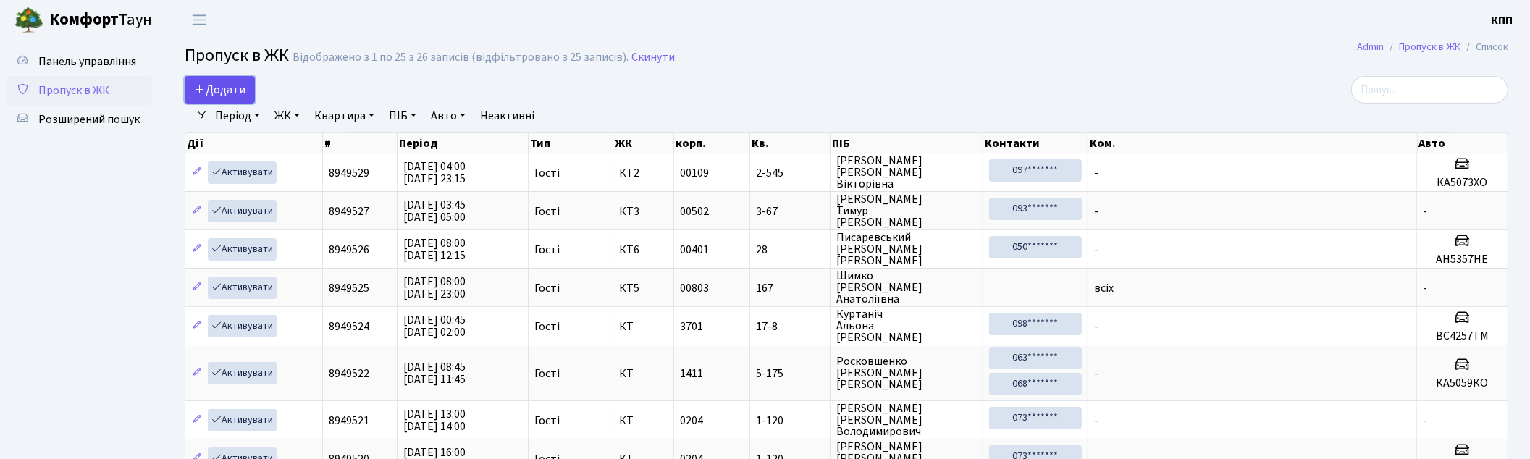
click at [227, 91] on span "Додати" at bounding box center [219, 90] width 51 height 16
select select "25"
